Goal: Download file/media

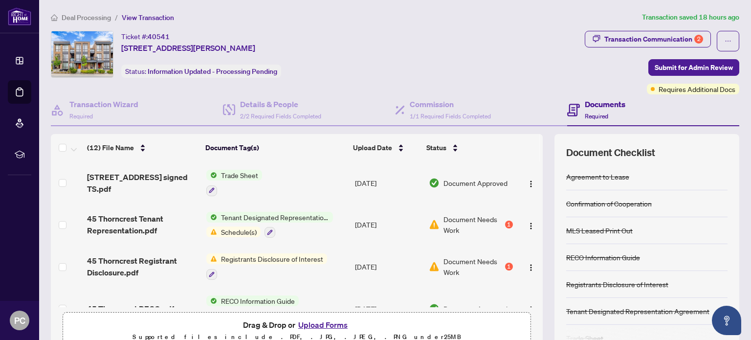
scroll to position [98, 0]
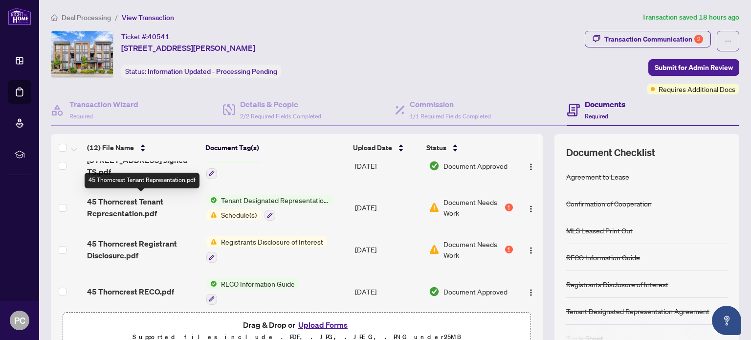
click at [149, 206] on span "45 Thorncrest Tenant Representation.pdf" at bounding box center [142, 207] width 111 height 23
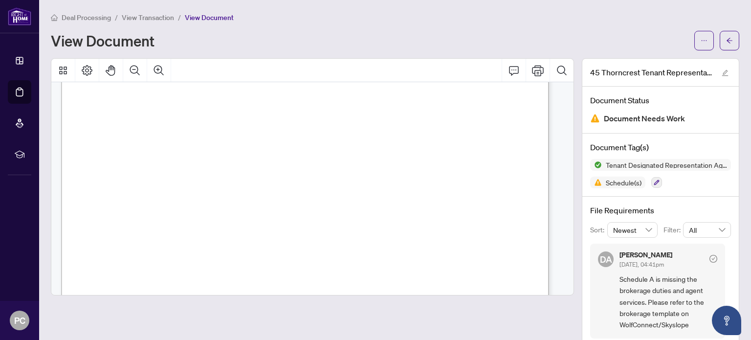
scroll to position [98, 0]
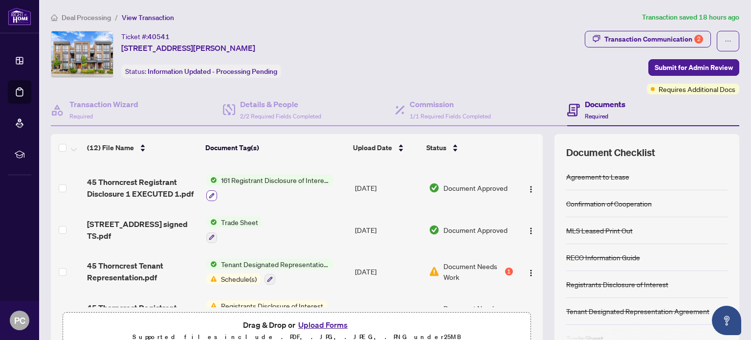
scroll to position [49, 0]
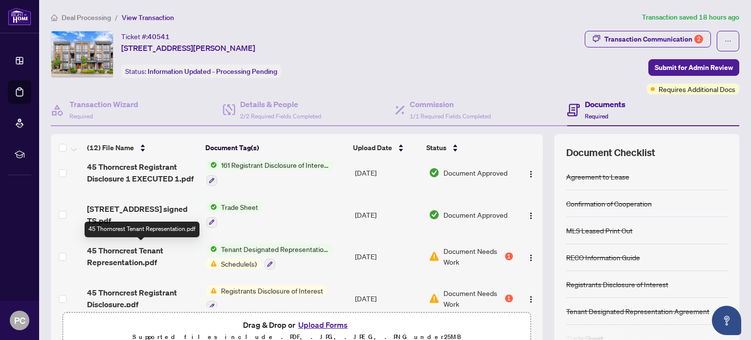
click at [136, 251] on span "45 Thorncrest Tenant Representation.pdf" at bounding box center [142, 256] width 111 height 23
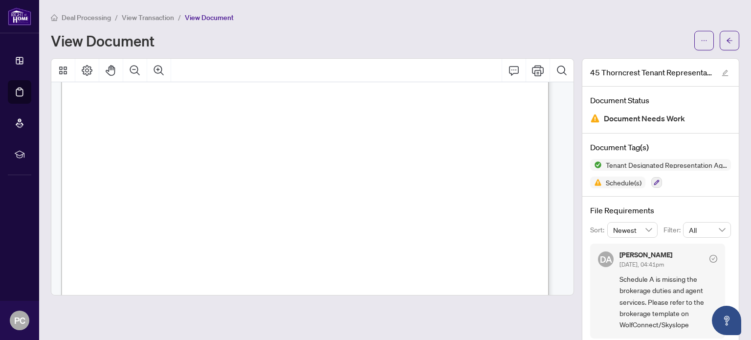
scroll to position [2734, 0]
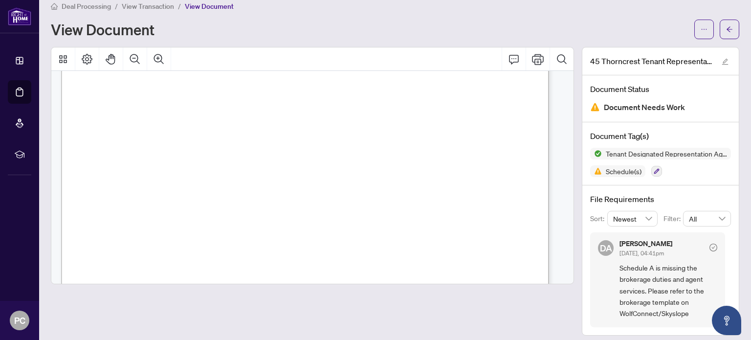
scroll to position [17, 0]
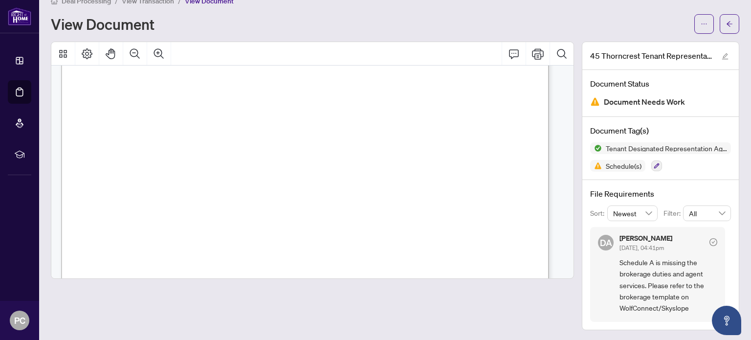
click at [663, 263] on span "Schedule A is missing the brokerage duties and agent services. Please refer to …" at bounding box center [669, 285] width 98 height 57
